Goal: Consume media (video, audio)

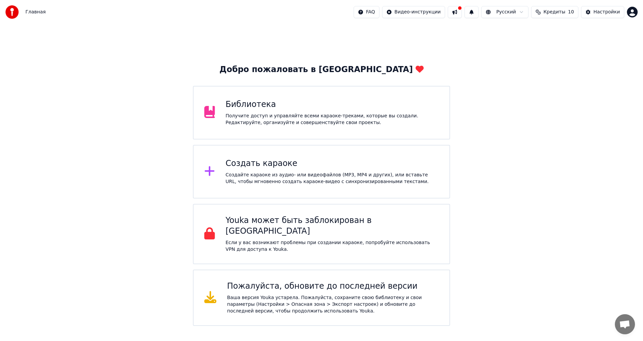
click at [249, 105] on div "Библиотека" at bounding box center [332, 104] width 213 height 11
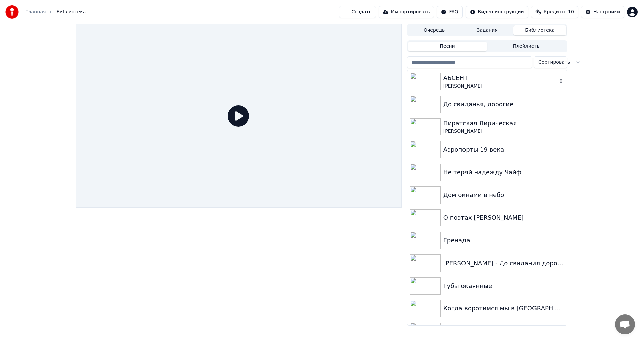
click at [423, 78] on img at bounding box center [425, 81] width 31 height 17
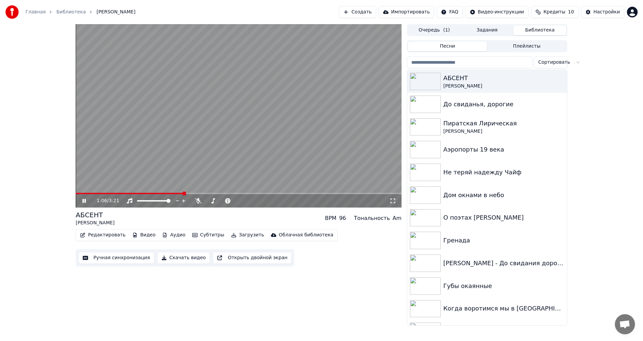
click at [164, 236] on button "Аудио" at bounding box center [173, 234] width 28 height 9
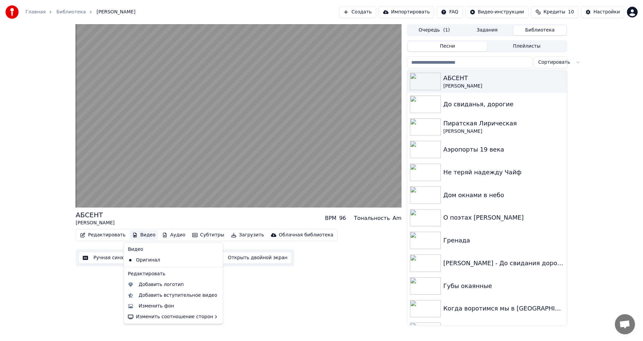
click at [257, 282] on div "[PERSON_NAME] [PERSON_NAME] BPM 96 Тональность Am Редактировать Видео Аудио Суб…" at bounding box center [239, 174] width 326 height 301
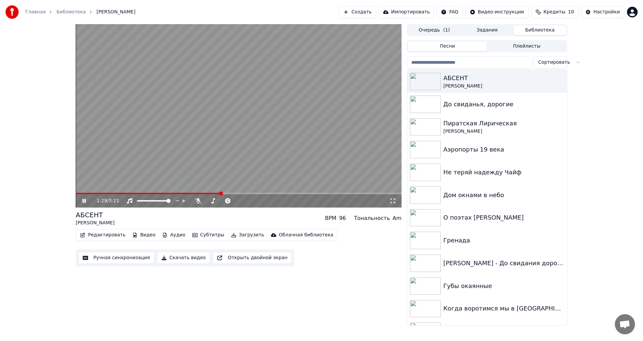
click at [257, 155] on video at bounding box center [239, 115] width 326 height 183
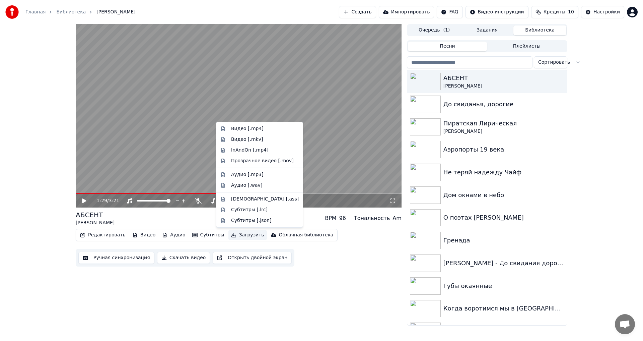
click at [236, 235] on button "Загрузить" at bounding box center [248, 234] width 39 height 9
click at [240, 129] on div "Видео [.mp4]" at bounding box center [247, 128] width 32 height 7
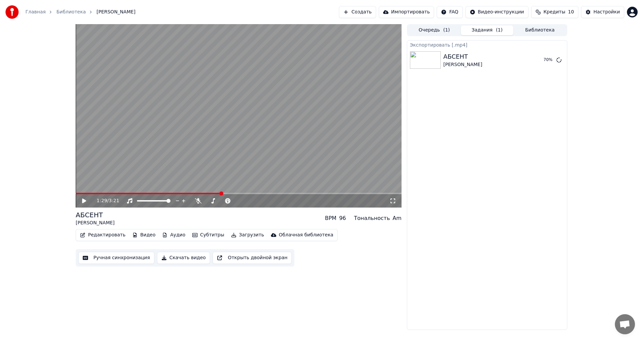
click at [143, 293] on div "1:29 / 3:21 [PERSON_NAME] [PERSON_NAME] BPM 96 Тональность Am Редактировать Вид…" at bounding box center [239, 177] width 326 height 306
click at [533, 63] on button "Показать" at bounding box center [536, 60] width 35 height 12
click at [383, 249] on div "Редактировать Видео Аудио Субтитры Загрузить Облачная библиотека Ручная синхрон…" at bounding box center [239, 248] width 326 height 38
click at [534, 62] on button "Показать" at bounding box center [536, 60] width 35 height 12
